Goal: Check status: Check status

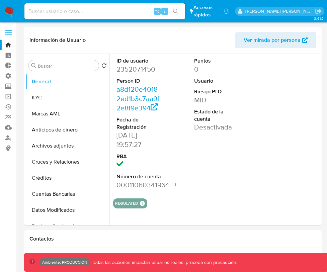
select select "10"
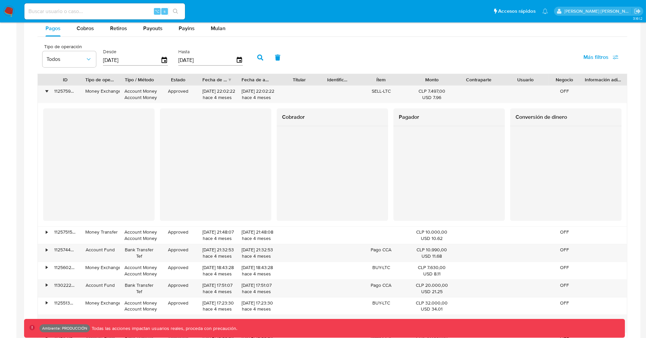
scroll to position [446, 0]
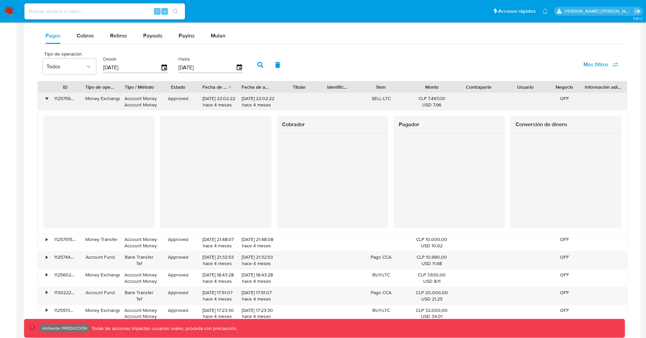
click at [46, 99] on div "•" at bounding box center [47, 98] width 2 height 6
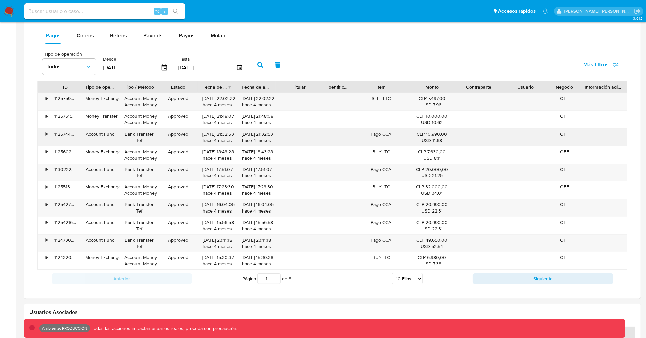
click at [45, 143] on div "•" at bounding box center [44, 136] width 12 height 17
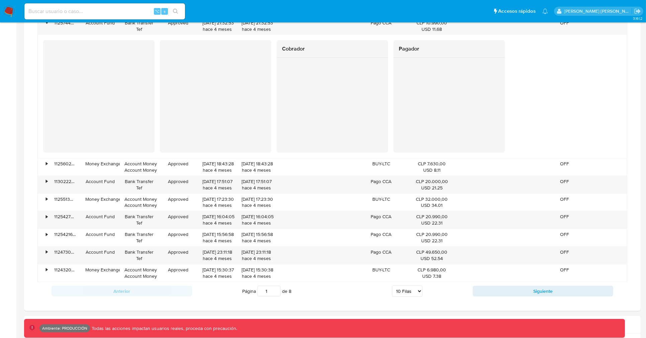
scroll to position [566, 0]
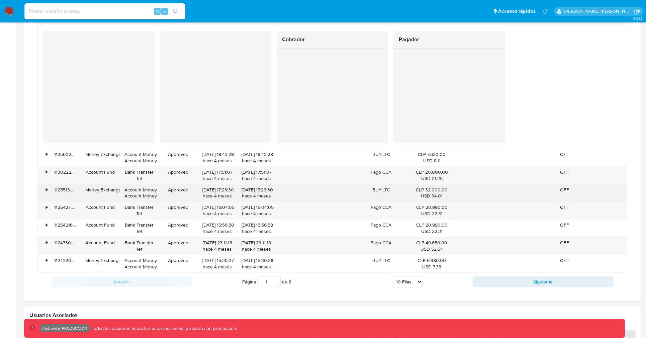
click at [46, 195] on div "•" at bounding box center [44, 192] width 12 height 17
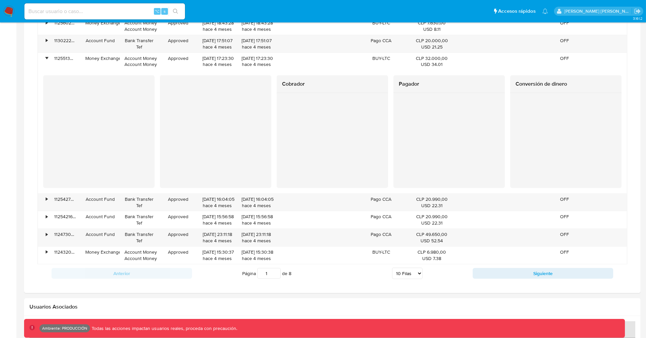
scroll to position [699, 0]
click at [84, 13] on input at bounding box center [104, 11] width 161 height 9
paste input "2609328602"
type input "2609328602"
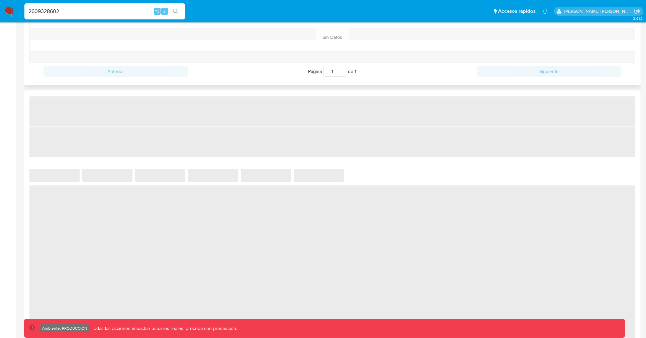
scroll to position [406, 0]
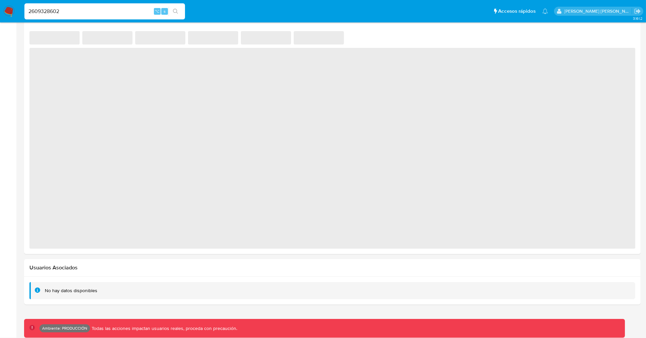
select select "10"
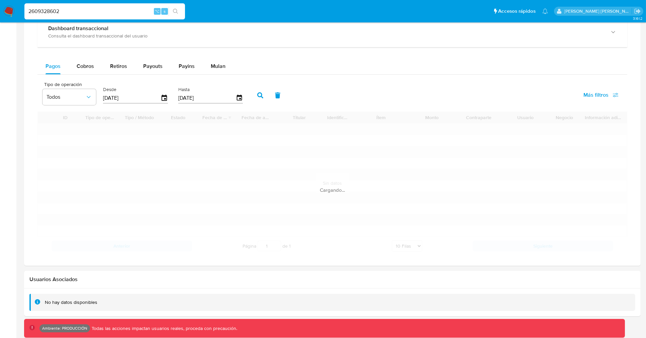
scroll to position [323, 0]
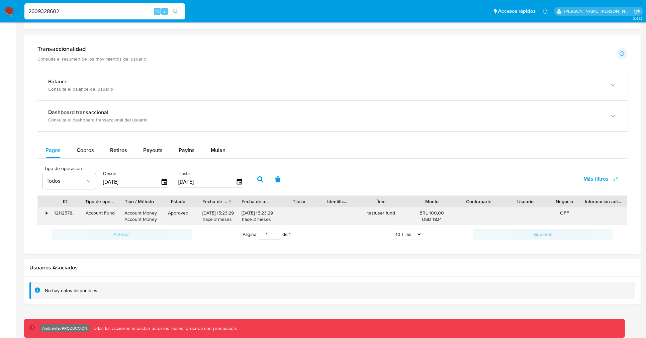
click at [43, 214] on div "•" at bounding box center [44, 215] width 12 height 17
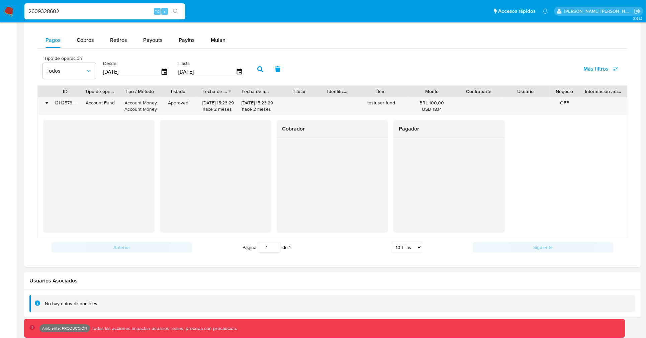
scroll to position [434, 0]
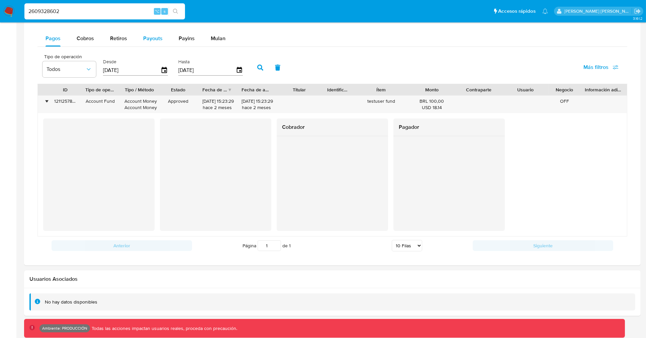
click at [142, 41] on button "Payouts" at bounding box center [152, 38] width 35 height 16
select select "10"
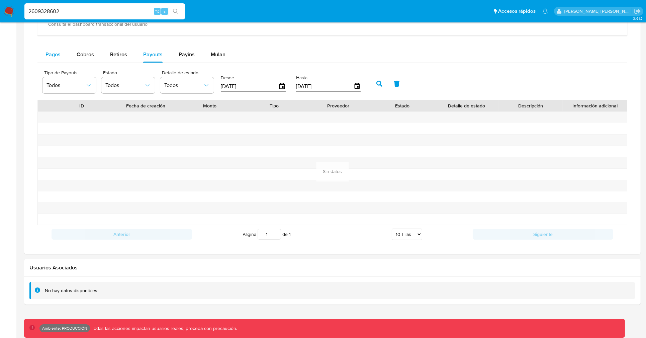
click at [61, 59] on button "Pagos" at bounding box center [52, 55] width 31 height 16
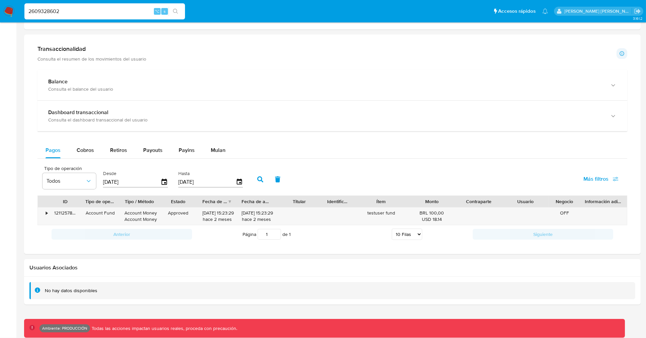
click at [165, 186] on div "[DATE]" at bounding box center [135, 182] width 65 height 11
click at [162, 185] on icon "button" at bounding box center [165, 182] width 12 height 12
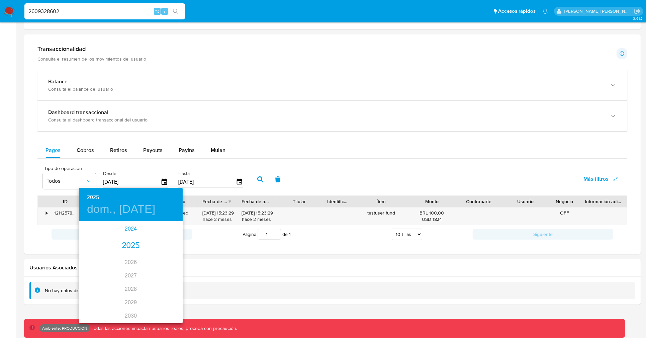
click at [127, 231] on div "2024" at bounding box center [131, 228] width 104 height 13
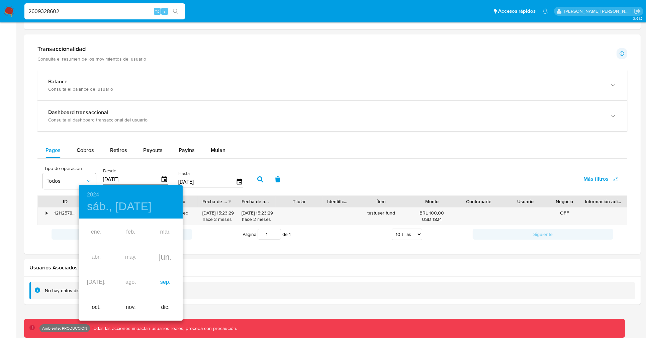
click at [159, 272] on div "sep." at bounding box center [165, 282] width 34 height 25
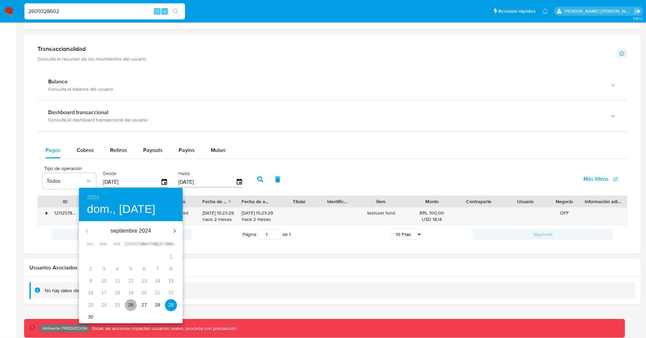
click at [127, 272] on span "26" at bounding box center [131, 304] width 12 height 7
type input "[DATE]"
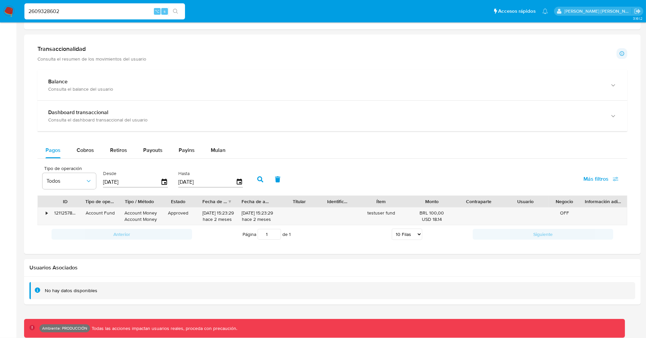
click at [259, 178] on button "button" at bounding box center [260, 179] width 17 height 16
